Goal: Navigation & Orientation: Find specific page/section

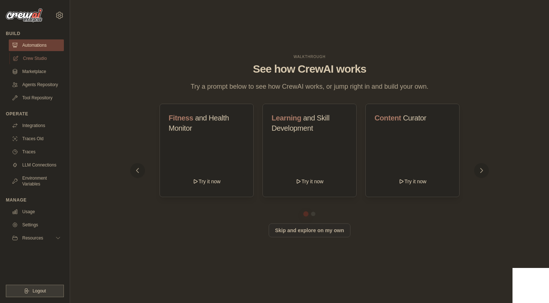
click at [38, 59] on link "Crew Studio" at bounding box center [36, 59] width 55 height 12
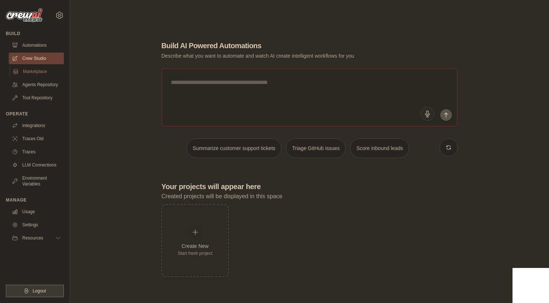
click at [37, 73] on link "Marketplace" at bounding box center [36, 72] width 55 height 12
